Goal: Navigation & Orientation: Find specific page/section

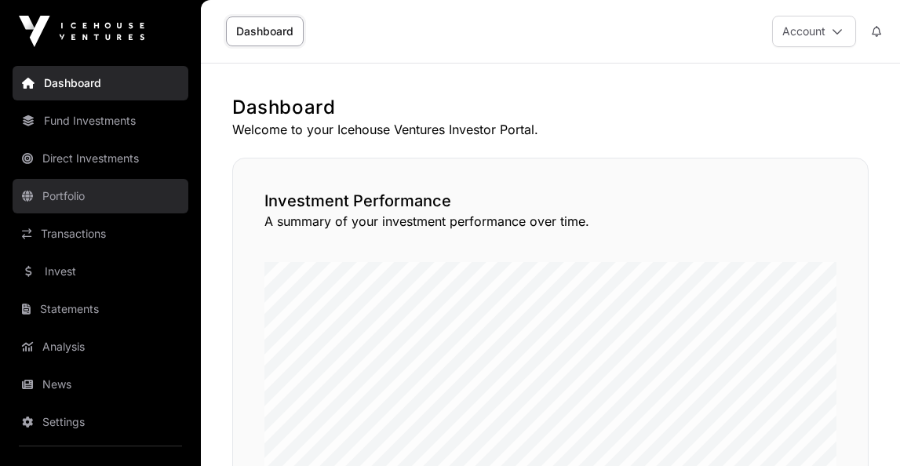
click at [69, 195] on link "Portfolio" at bounding box center [101, 196] width 176 height 35
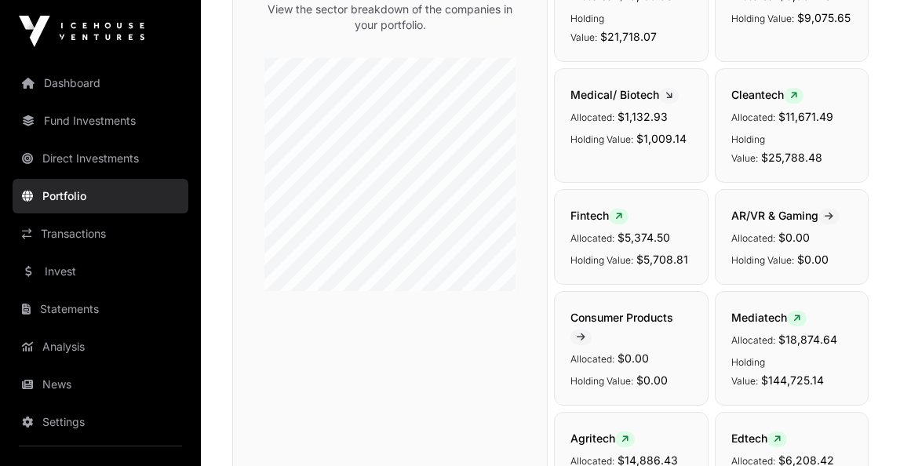
scroll to position [183, 0]
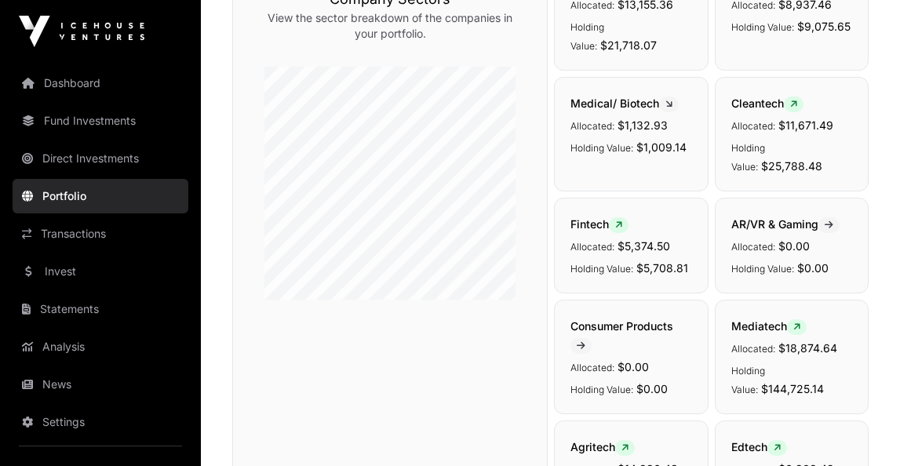
click at [592, 236] on p "Allocated: $5,374.50" at bounding box center [632, 245] width 122 height 19
click at [591, 217] on span "Fintech" at bounding box center [600, 223] width 58 height 13
click at [599, 236] on p "Allocated: $5,374.50" at bounding box center [632, 245] width 122 height 19
click at [593, 263] on span "Holding Value:" at bounding box center [602, 269] width 63 height 12
click at [618, 217] on span at bounding box center [619, 225] width 20 height 16
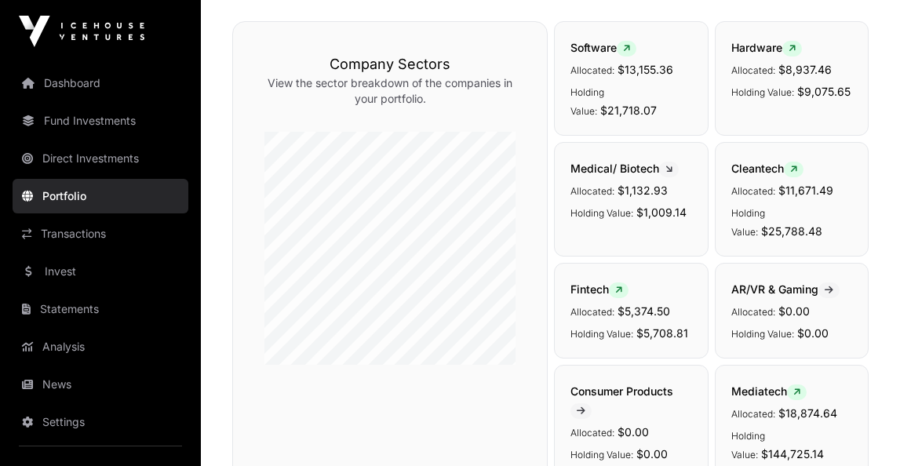
scroll to position [113, 0]
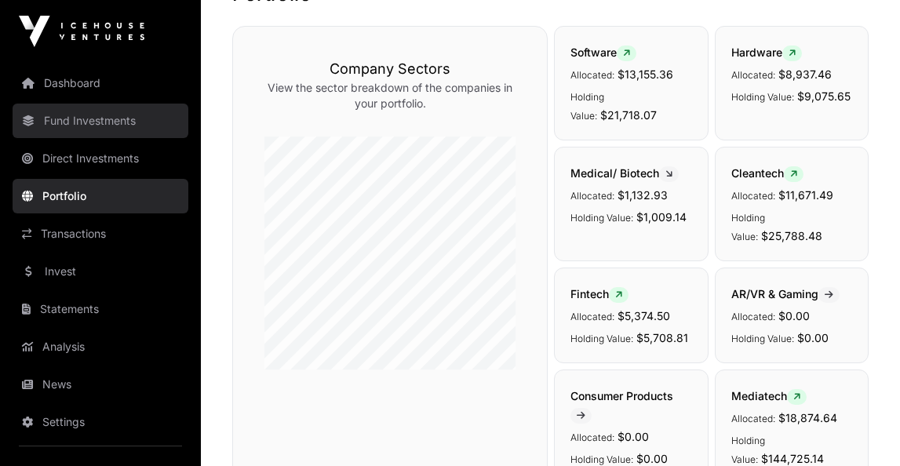
click at [93, 127] on link "Fund Investments" at bounding box center [101, 121] width 176 height 35
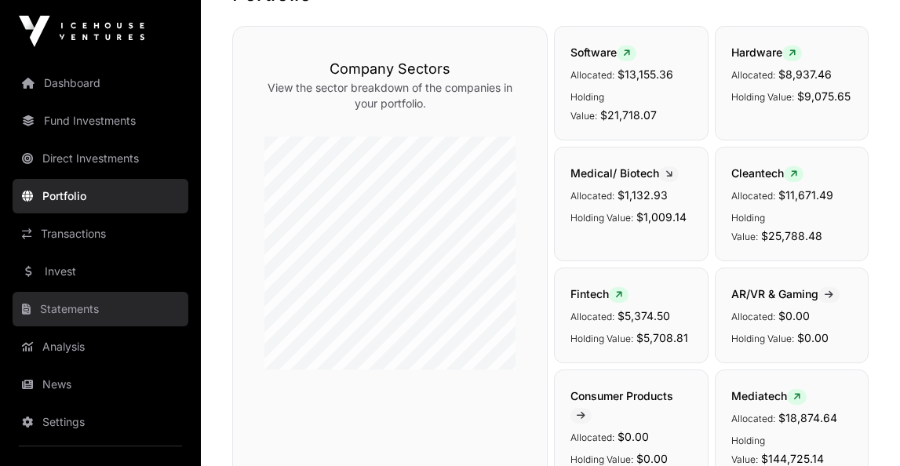
click at [60, 306] on link "Statements" at bounding box center [101, 309] width 176 height 35
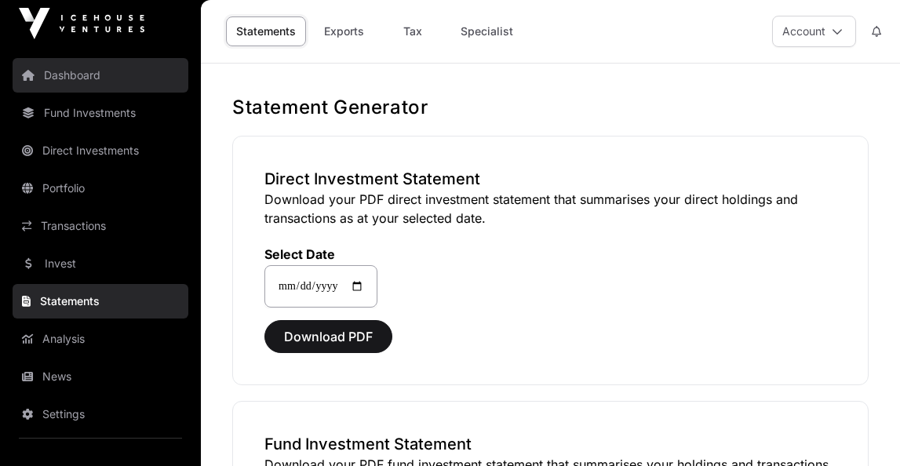
click at [86, 75] on link "Dashboard" at bounding box center [101, 75] width 176 height 35
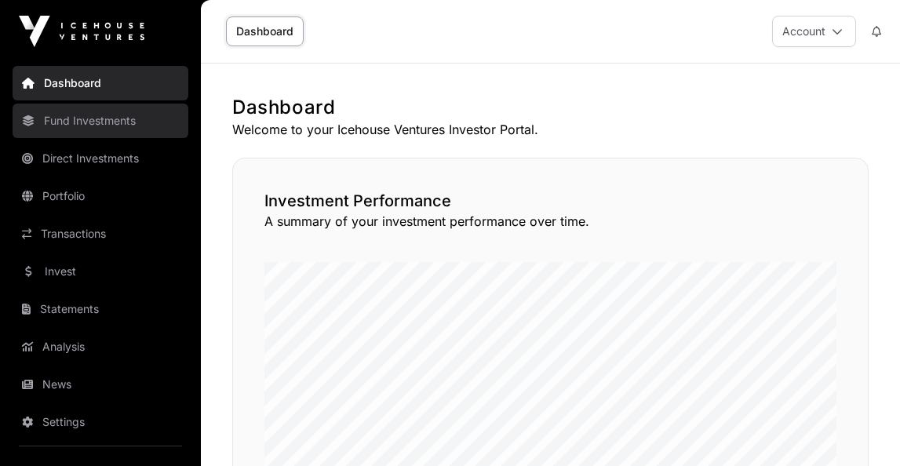
click at [82, 134] on link "Fund Investments" at bounding box center [101, 121] width 176 height 35
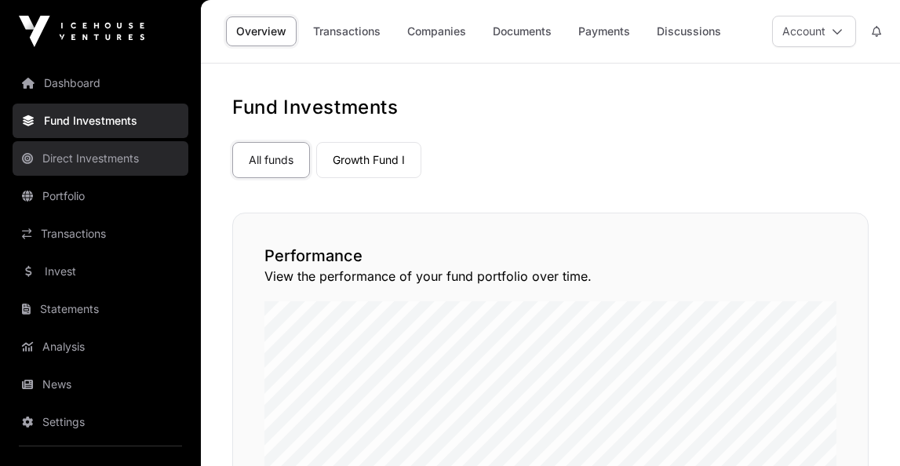
click at [107, 159] on link "Direct Investments" at bounding box center [101, 158] width 176 height 35
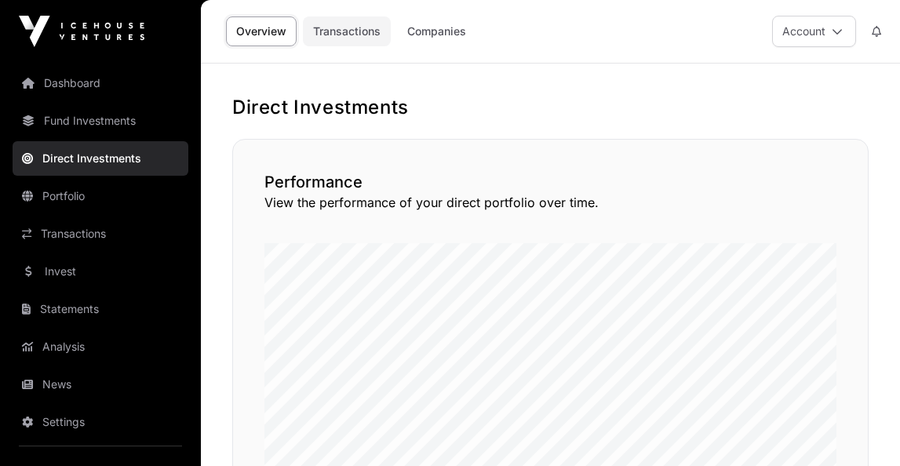
click at [336, 37] on link "Transactions" at bounding box center [347, 31] width 88 height 30
click at [350, 30] on link "Transactions" at bounding box center [347, 31] width 88 height 30
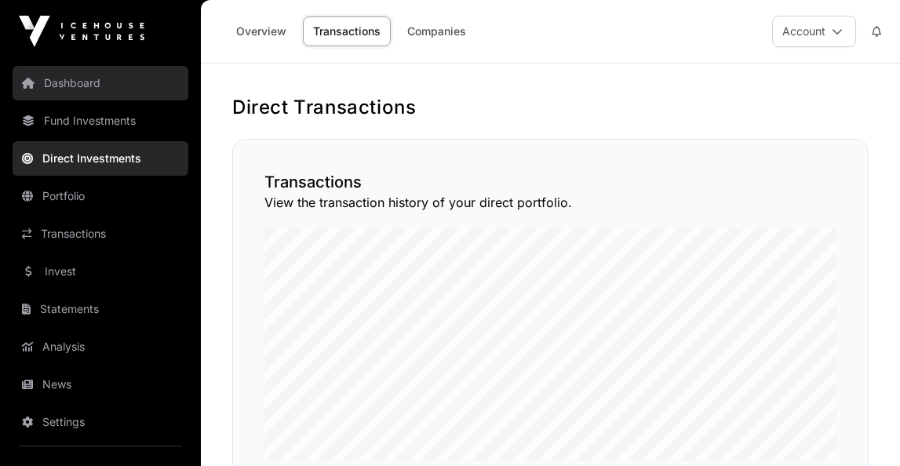
click at [89, 87] on link "Dashboard" at bounding box center [101, 83] width 176 height 35
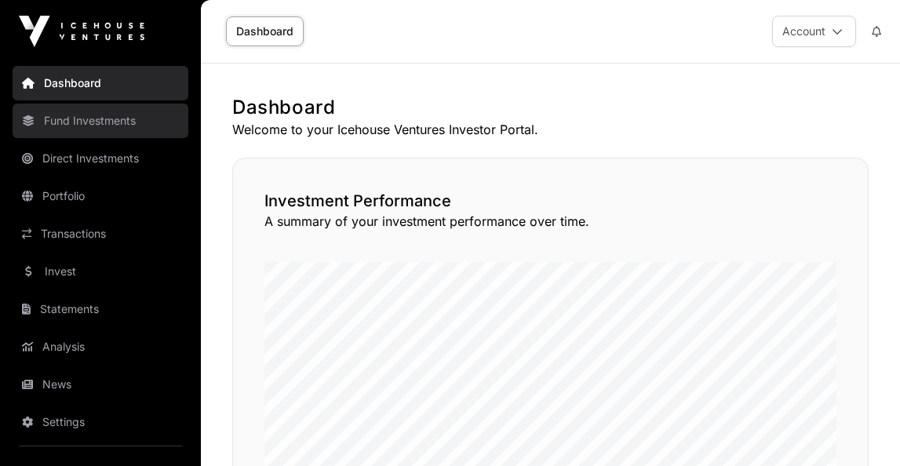
click at [75, 119] on link "Fund Investments" at bounding box center [101, 121] width 176 height 35
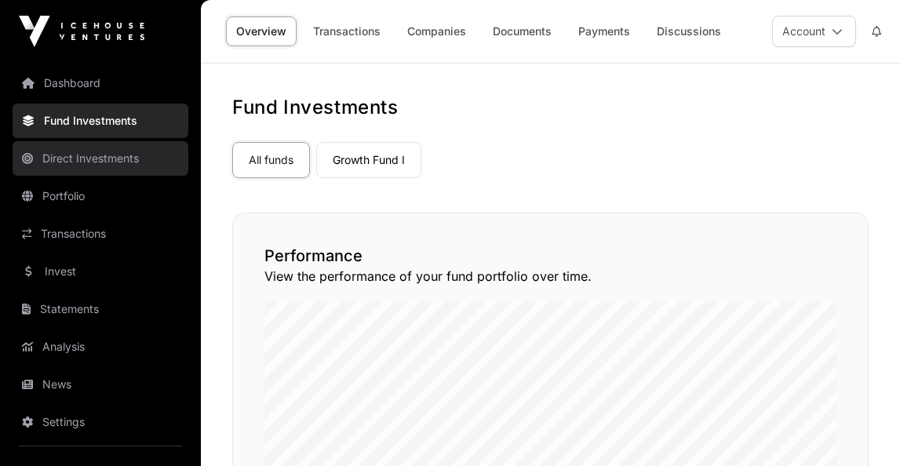
click at [76, 162] on link "Direct Investments" at bounding box center [101, 158] width 176 height 35
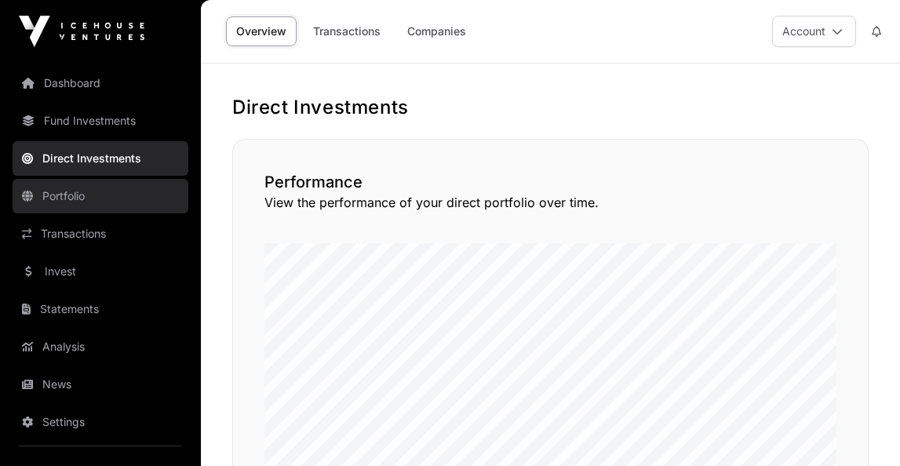
click at [73, 187] on link "Portfolio" at bounding box center [101, 196] width 176 height 35
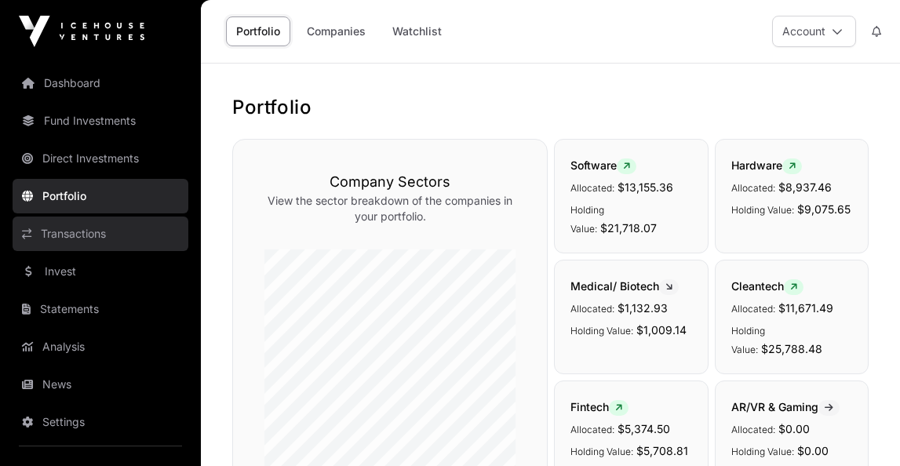
click at [70, 228] on link "Transactions" at bounding box center [101, 234] width 176 height 35
click at [64, 231] on link "Transactions" at bounding box center [101, 234] width 176 height 35
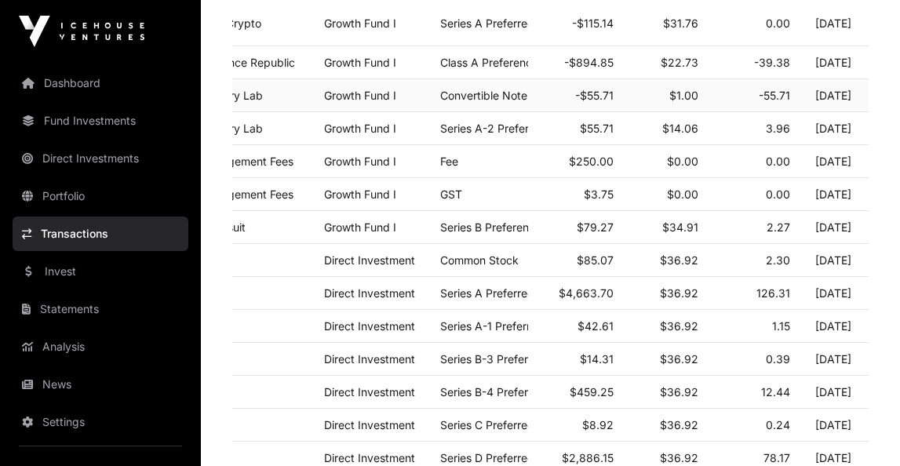
scroll to position [0, 170]
